Goal: Check status

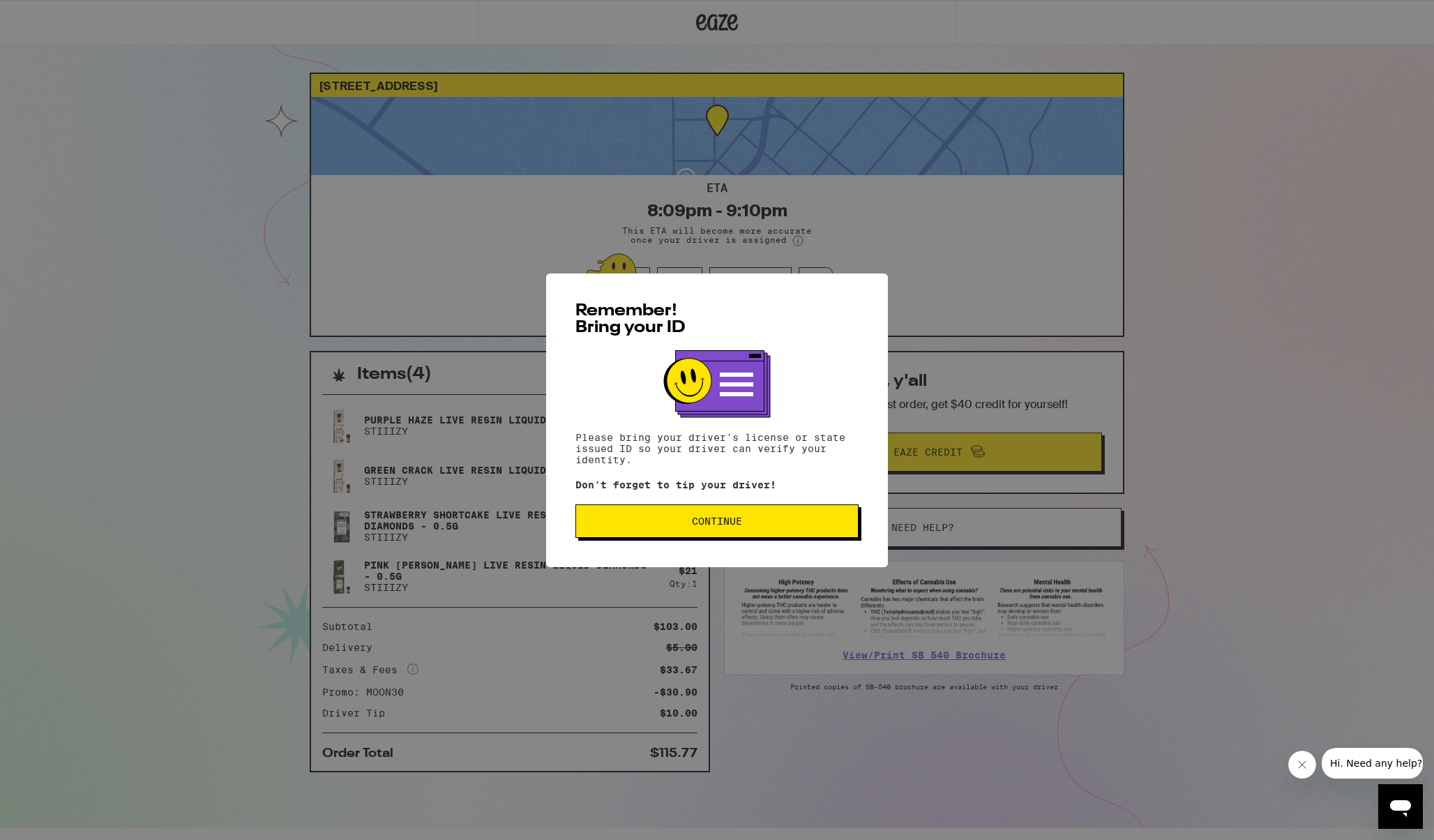
click at [662, 518] on button "Continue" at bounding box center [717, 521] width 284 height 34
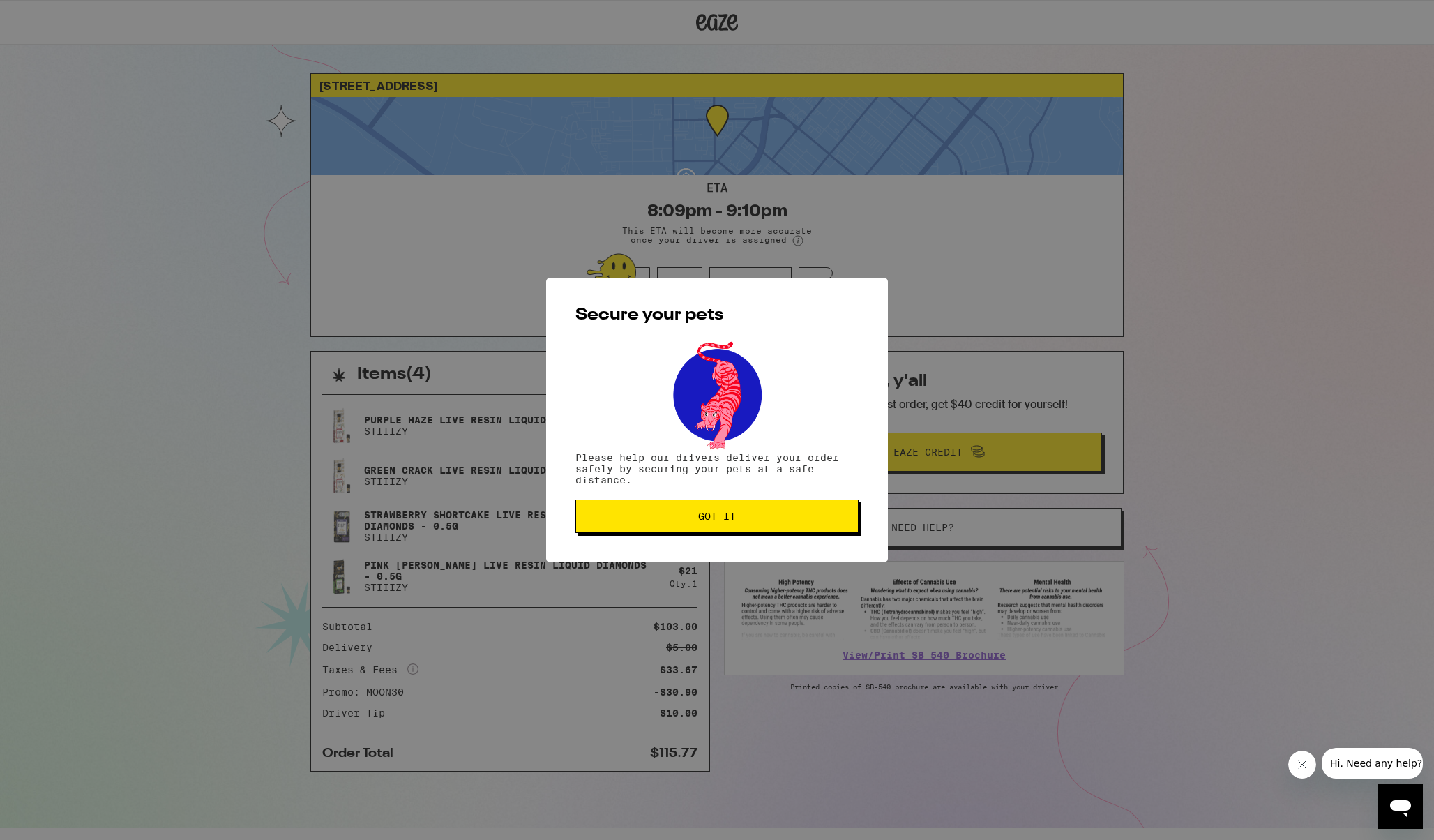
click at [662, 518] on span "Got it" at bounding box center [717, 515] width 260 height 10
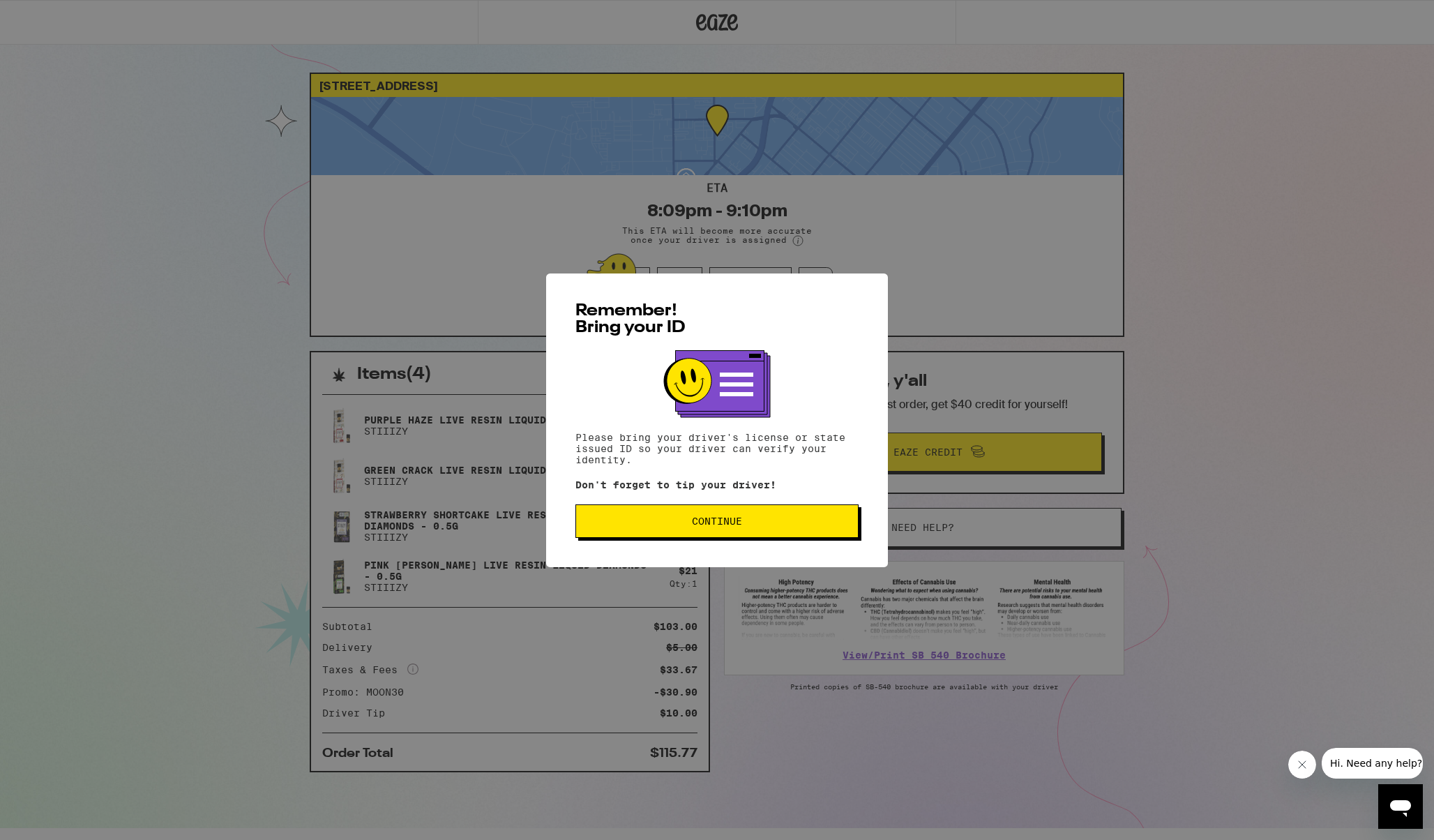
click at [718, 538] on button "Continue" at bounding box center [717, 521] width 284 height 34
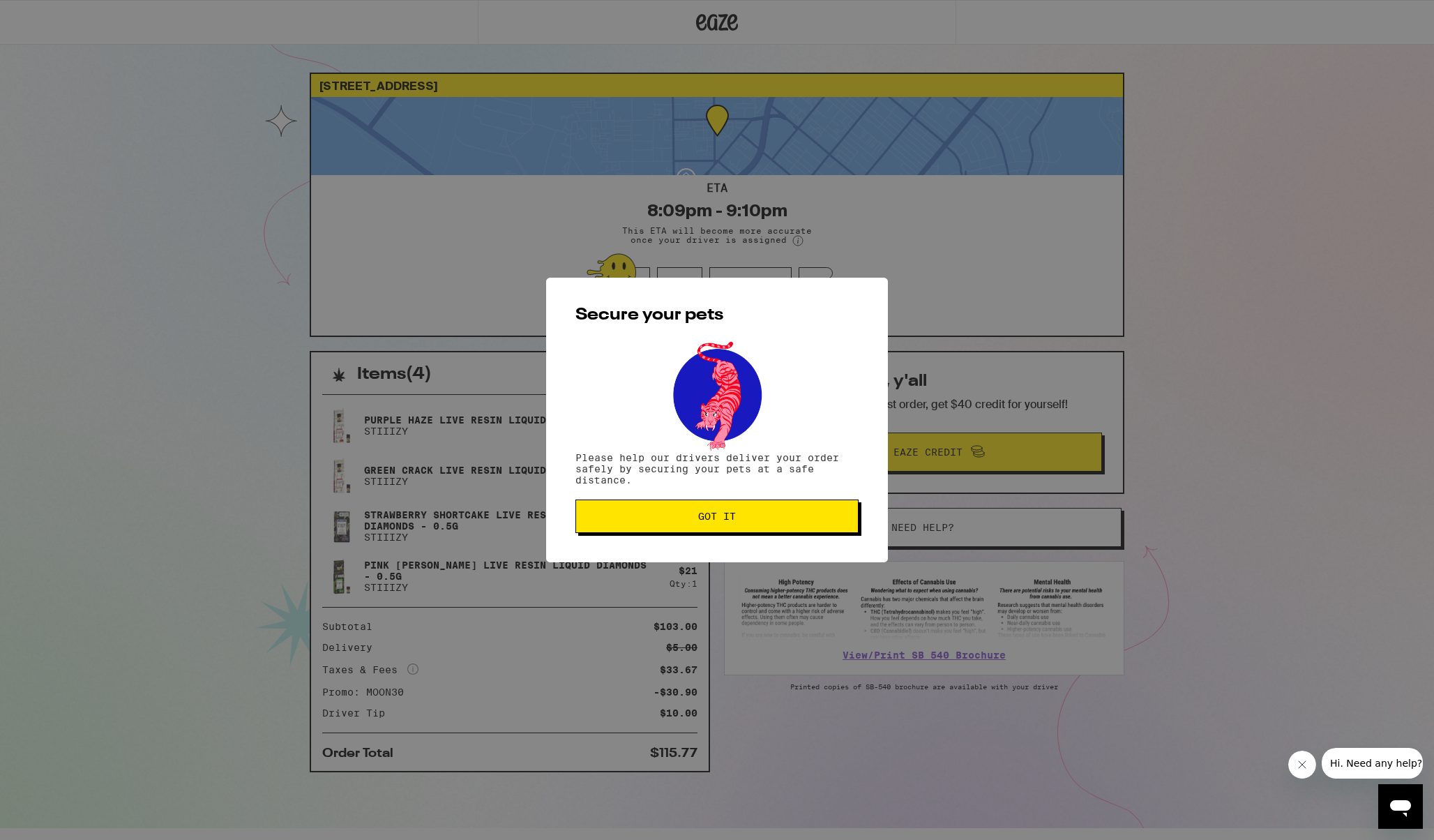
click at [718, 538] on div "Secure your pets Please help our drivers deliver your order safely by securing …" at bounding box center [717, 419] width 342 height 284
click at [714, 527] on button "Got it" at bounding box center [717, 515] width 284 height 34
